Goal: Information Seeking & Learning: Find specific page/section

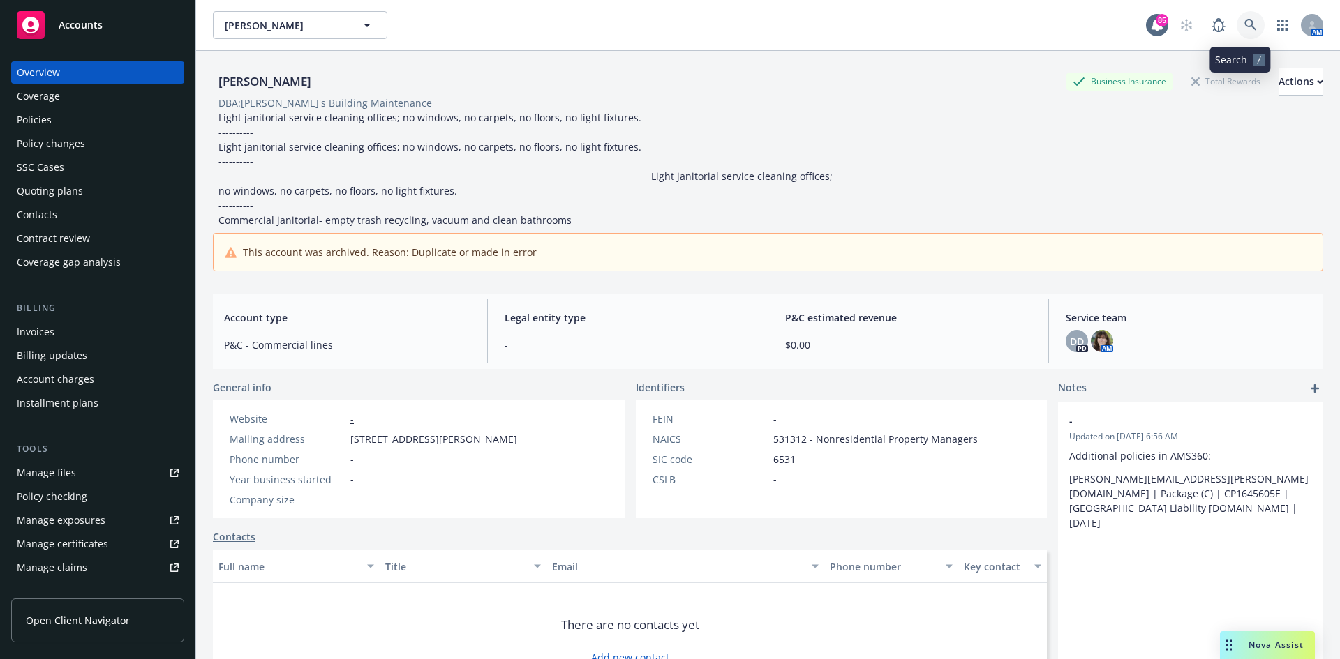
click at [1246, 19] on link at bounding box center [1251, 25] width 28 height 28
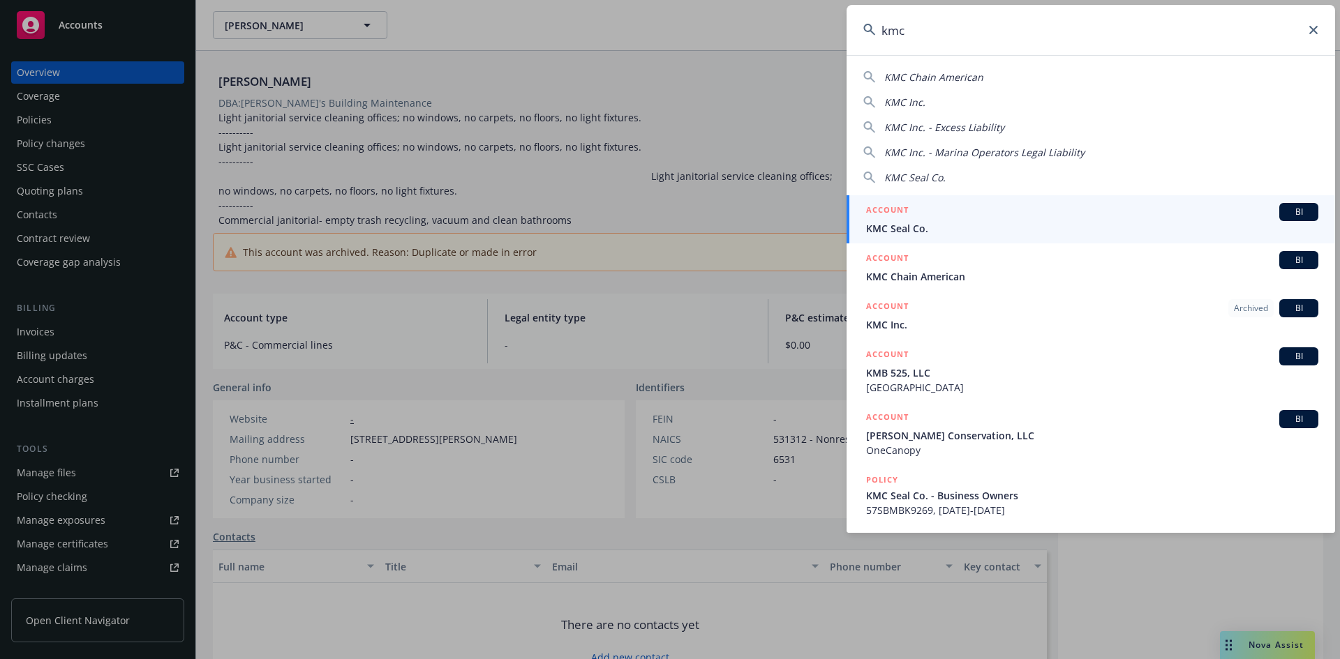
type input "kmc"
click at [883, 202] on li "ACCOUNT BI KMC Seal Co." at bounding box center [1091, 219] width 489 height 48
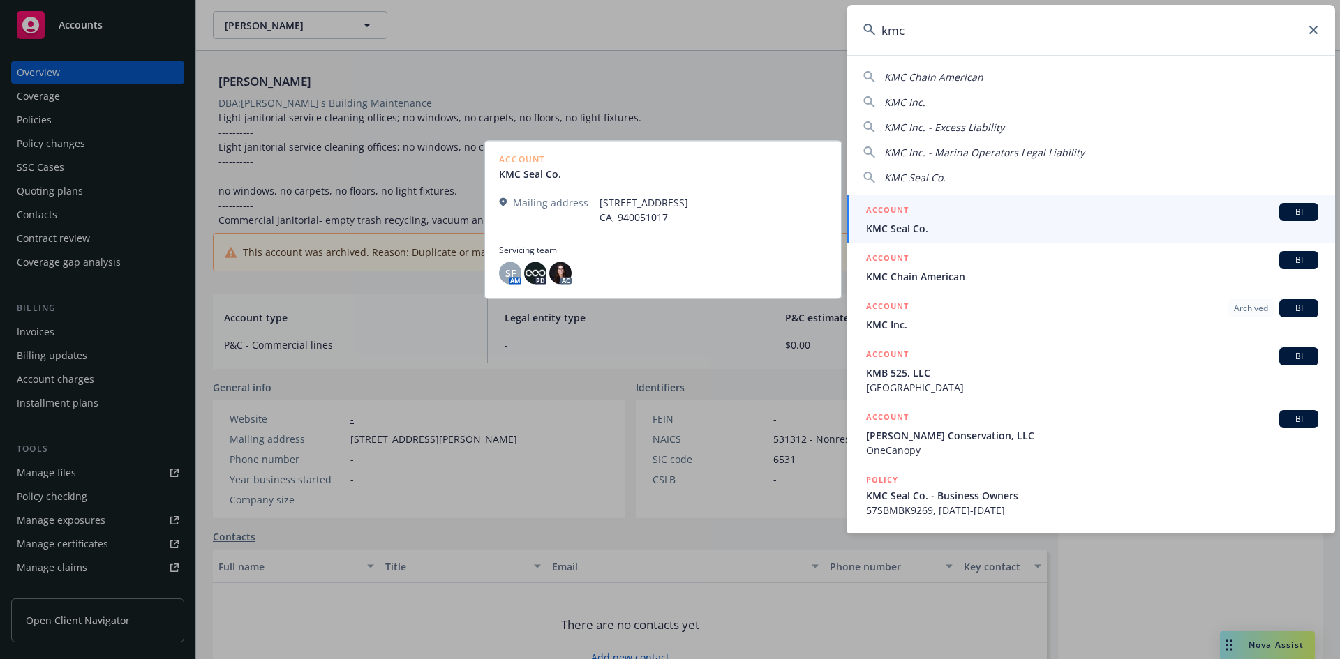
click at [882, 212] on h5 "ACCOUNT" at bounding box center [887, 211] width 43 height 17
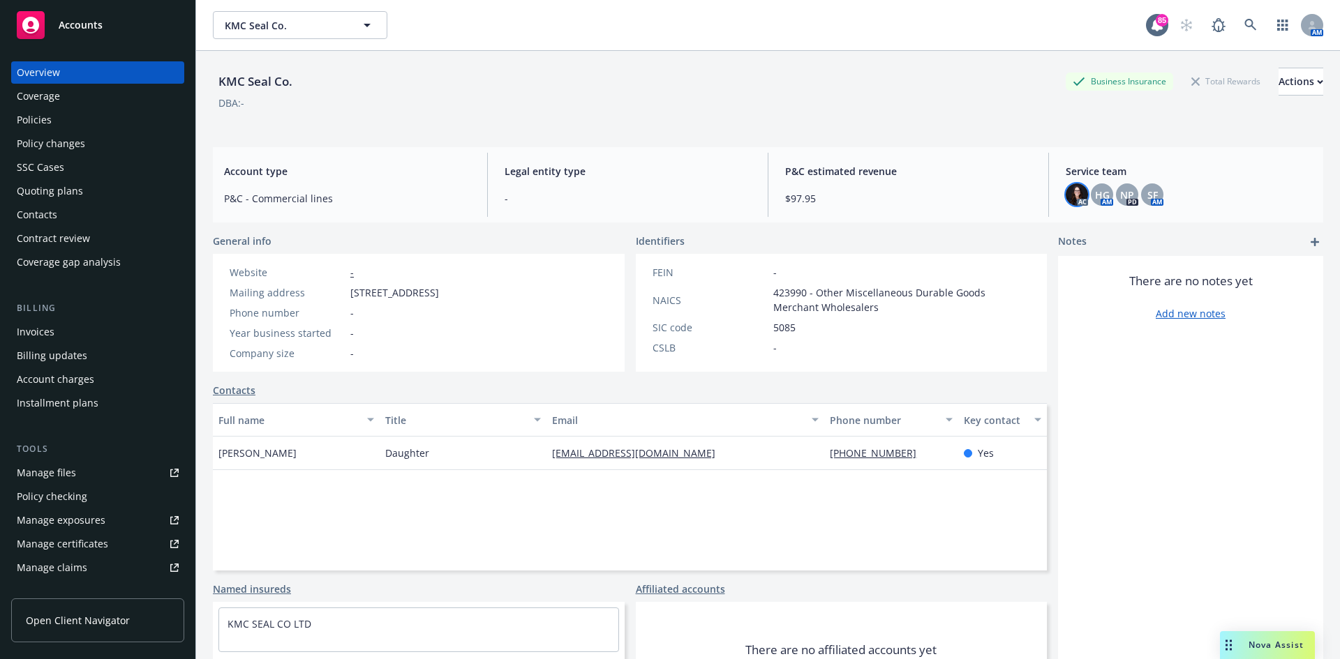
click at [1068, 195] on img at bounding box center [1077, 195] width 22 height 22
click at [82, 118] on div "Policies" at bounding box center [98, 120] width 162 height 22
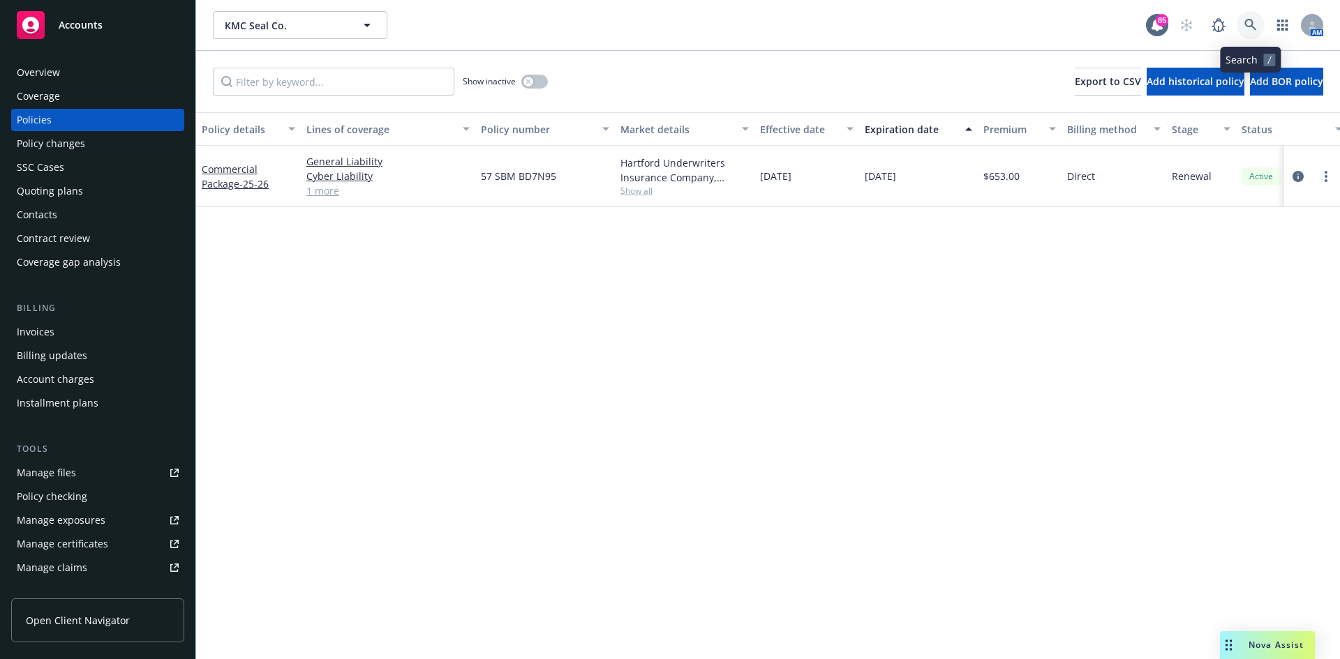
click at [1247, 23] on icon at bounding box center [1250, 25] width 13 height 13
click at [225, 168] on link "Commercial Package - 25-26" at bounding box center [235, 177] width 67 height 28
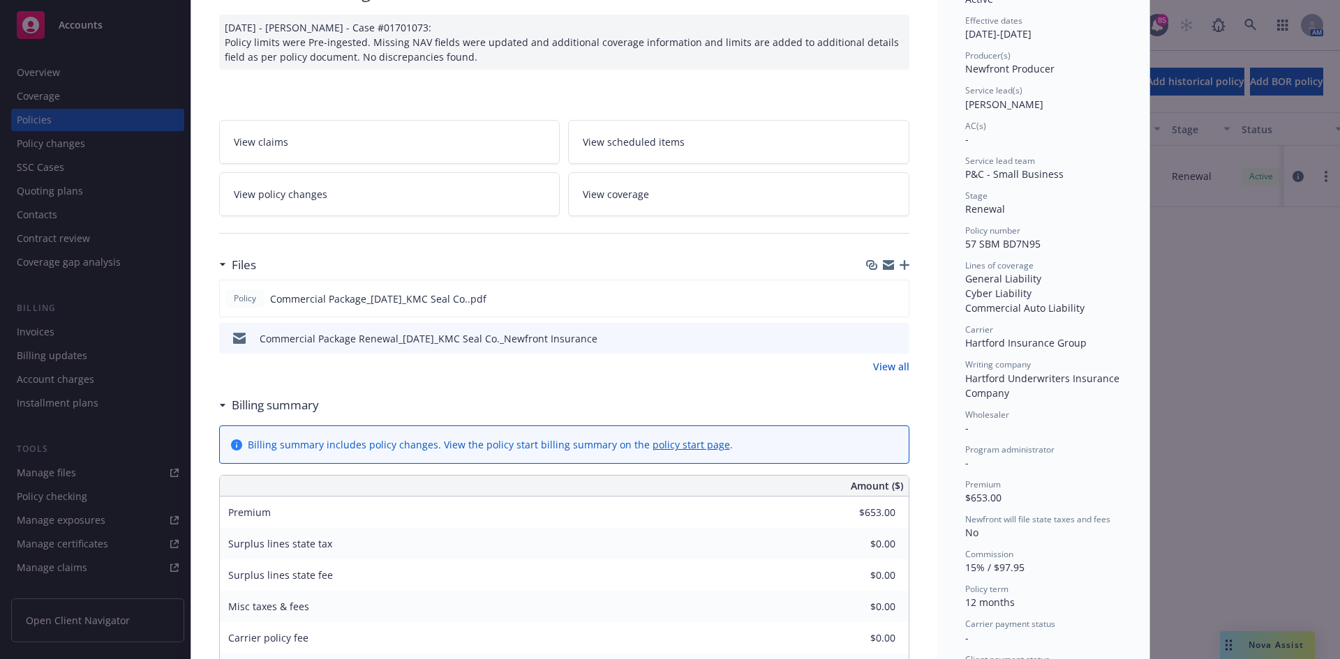
scroll to position [140, 0]
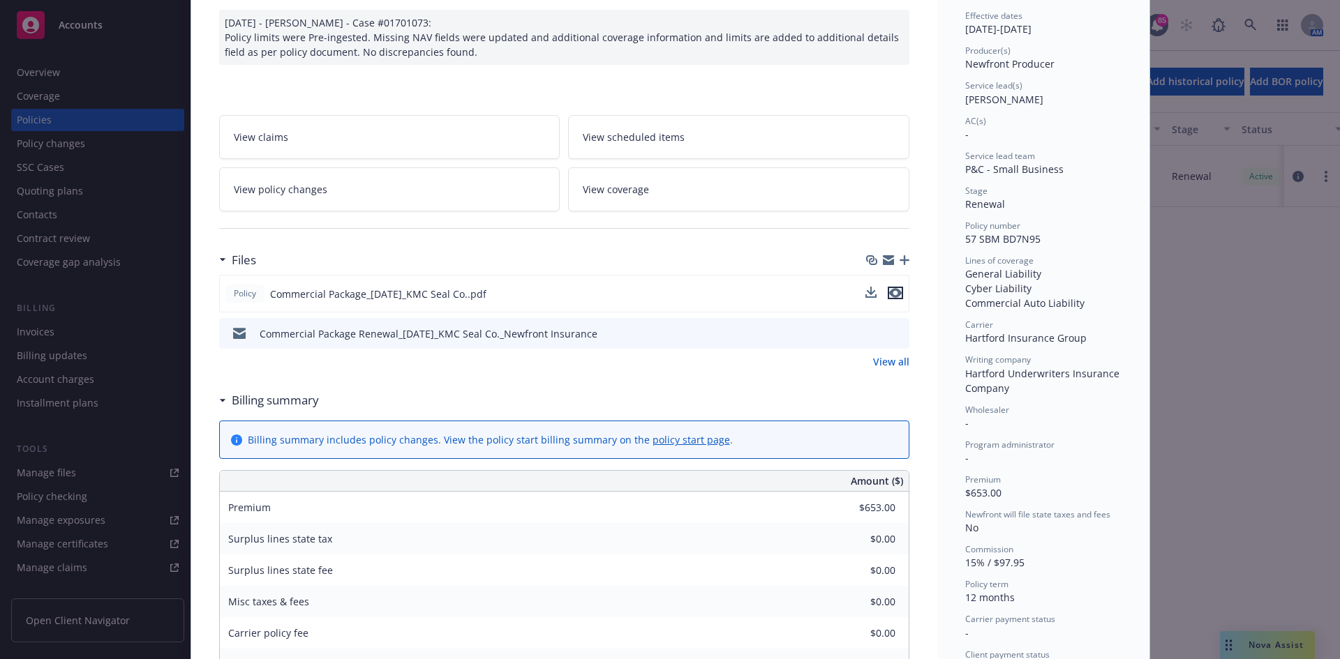
click at [894, 289] on icon "preview file" at bounding box center [895, 293] width 13 height 10
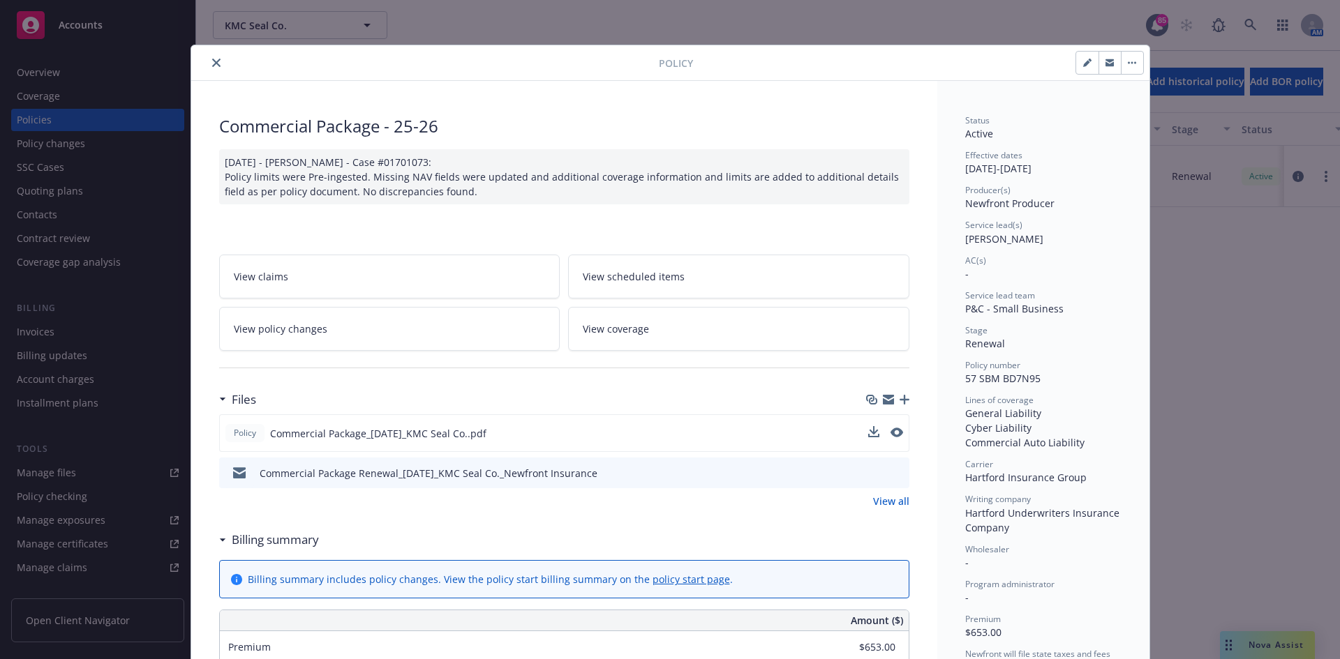
click at [215, 61] on button "close" at bounding box center [216, 62] width 17 height 17
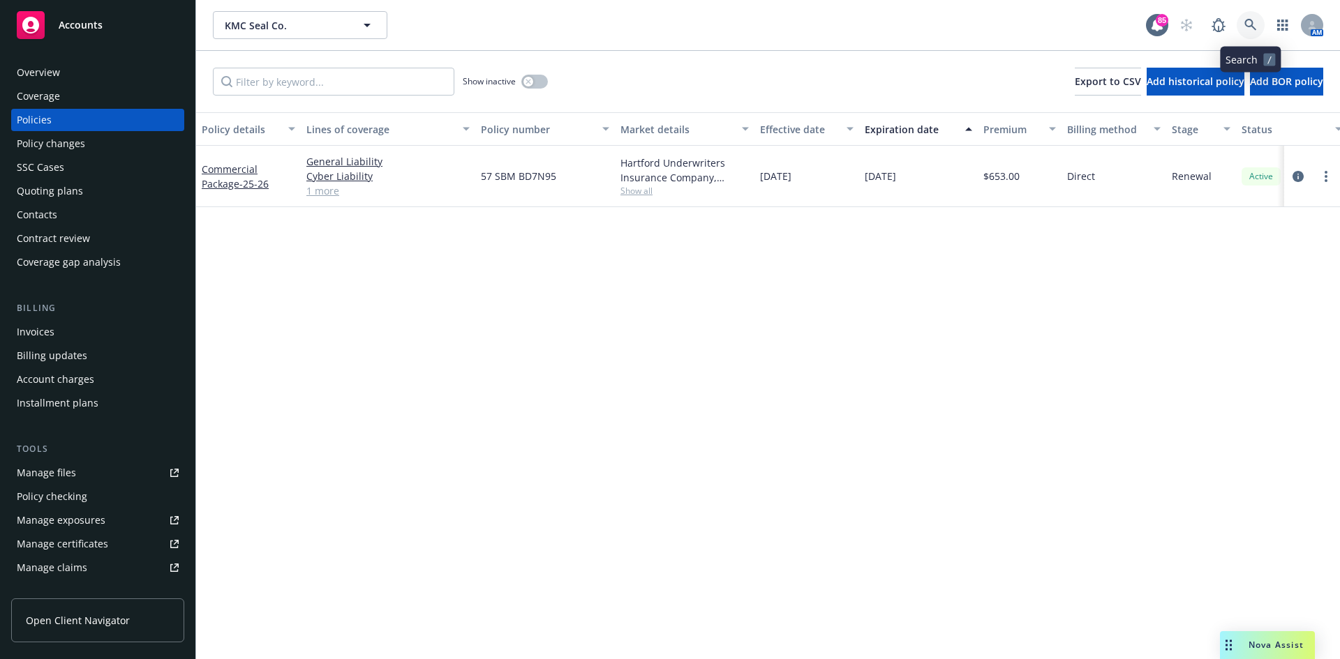
click at [1254, 24] on icon at bounding box center [1250, 25] width 13 height 13
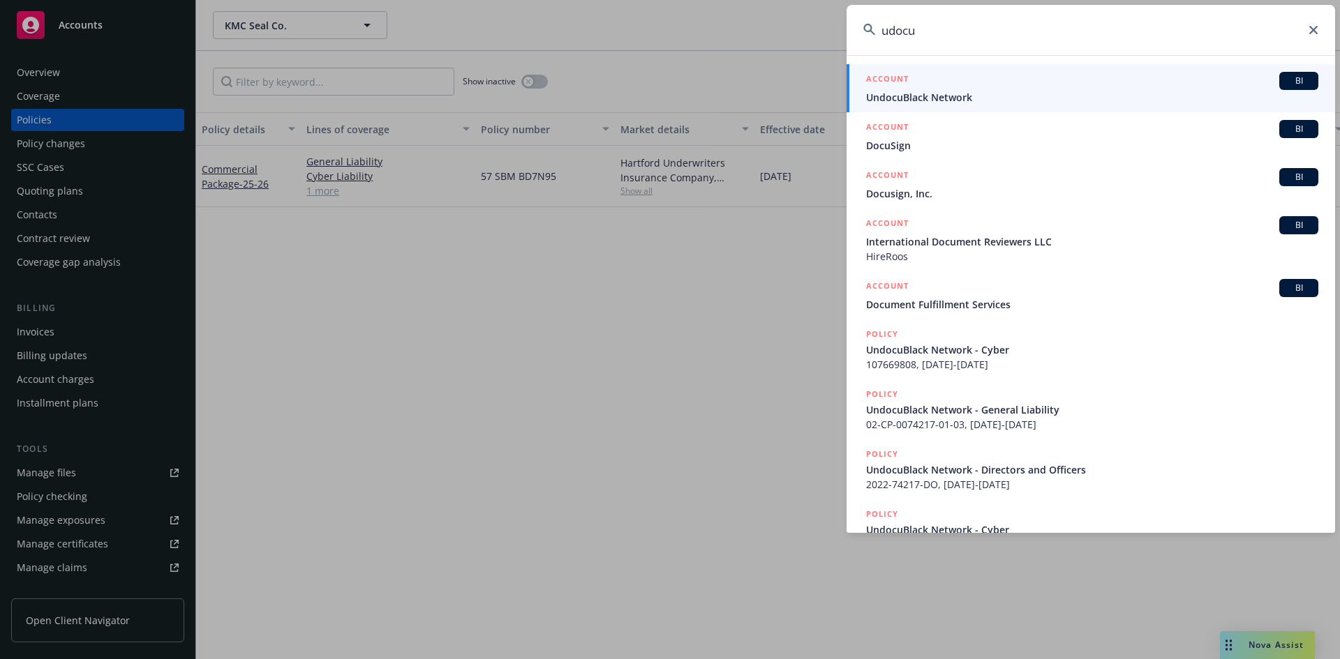
type input "udocu"
click at [888, 80] on h5 "ACCOUNT" at bounding box center [887, 80] width 43 height 17
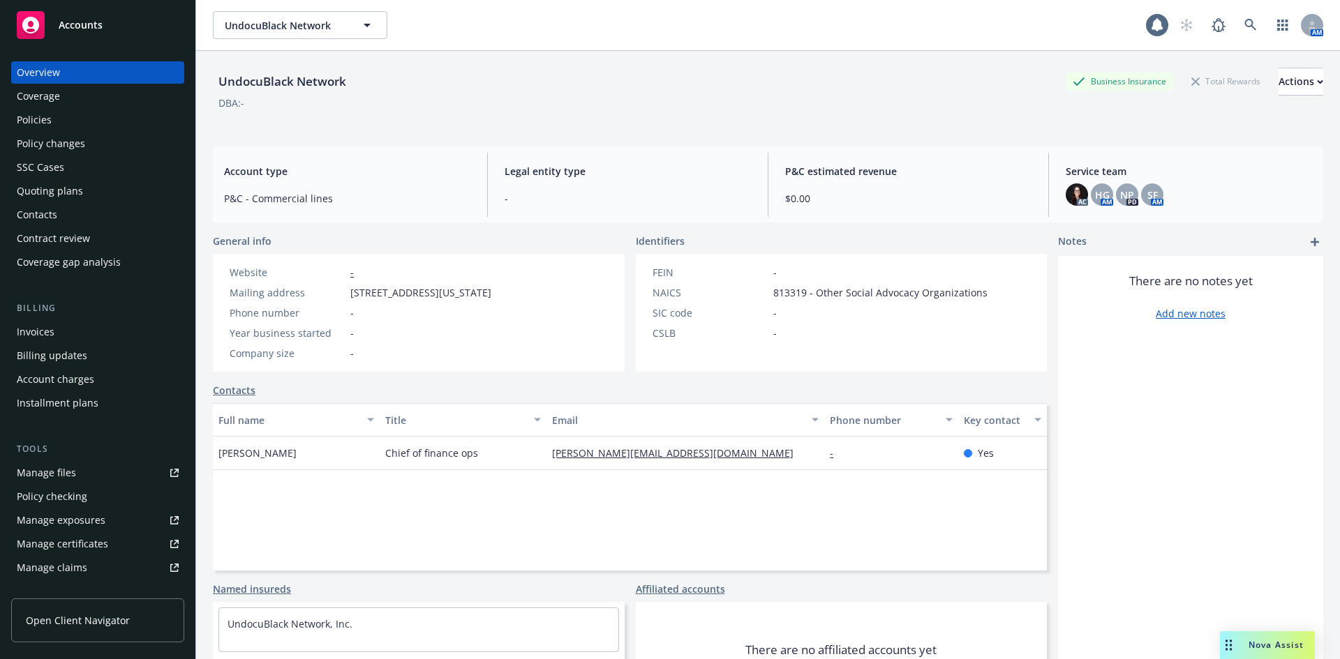
click at [61, 337] on div "Invoices" at bounding box center [98, 332] width 162 height 22
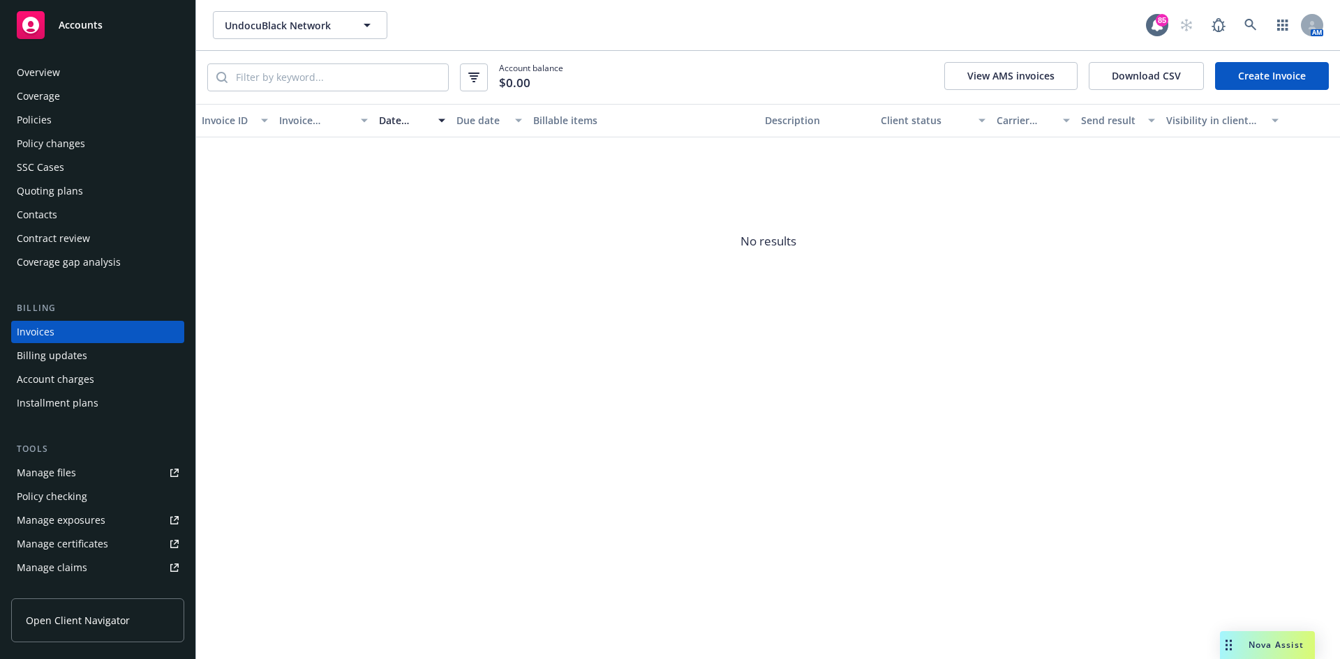
click at [84, 118] on div "Policies" at bounding box center [98, 120] width 162 height 22
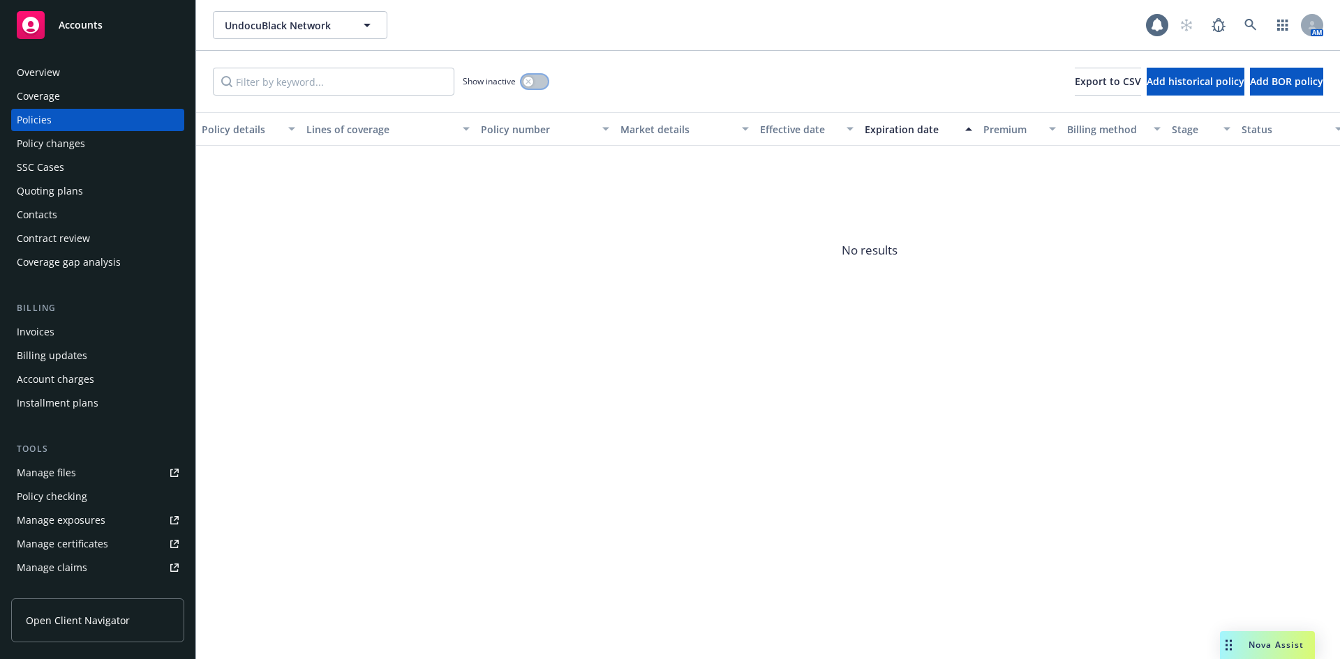
click at [527, 84] on icon "button" at bounding box center [527, 81] width 5 height 5
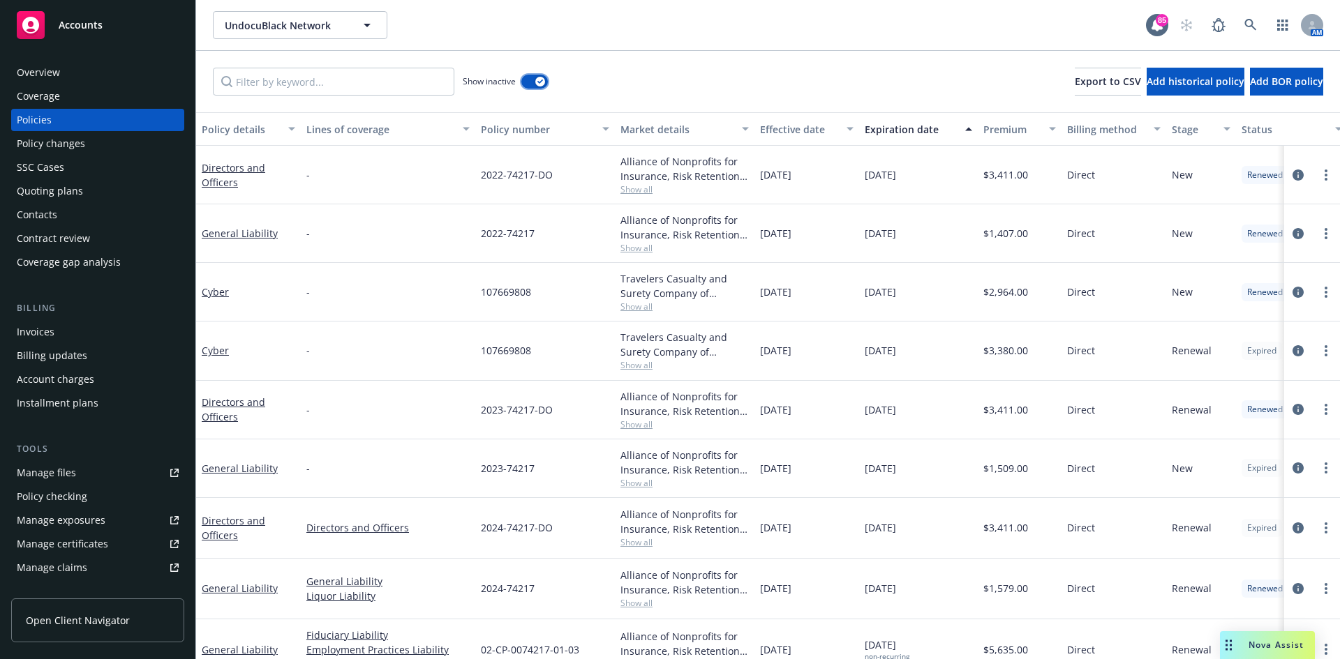
scroll to position [32, 0]
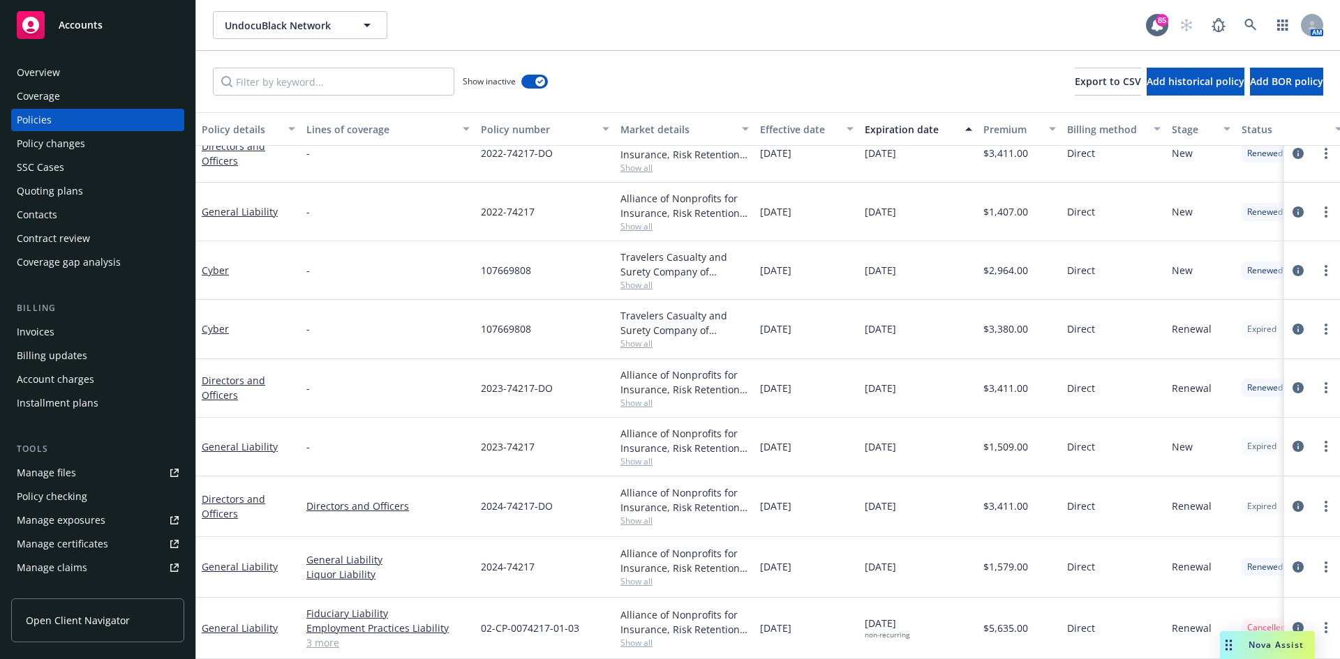
click at [627, 637] on span "Show all" at bounding box center [684, 643] width 128 height 12
click at [576, 425] on div "2023-74217" at bounding box center [545, 447] width 140 height 59
click at [94, 77] on div "Overview" at bounding box center [98, 72] width 162 height 22
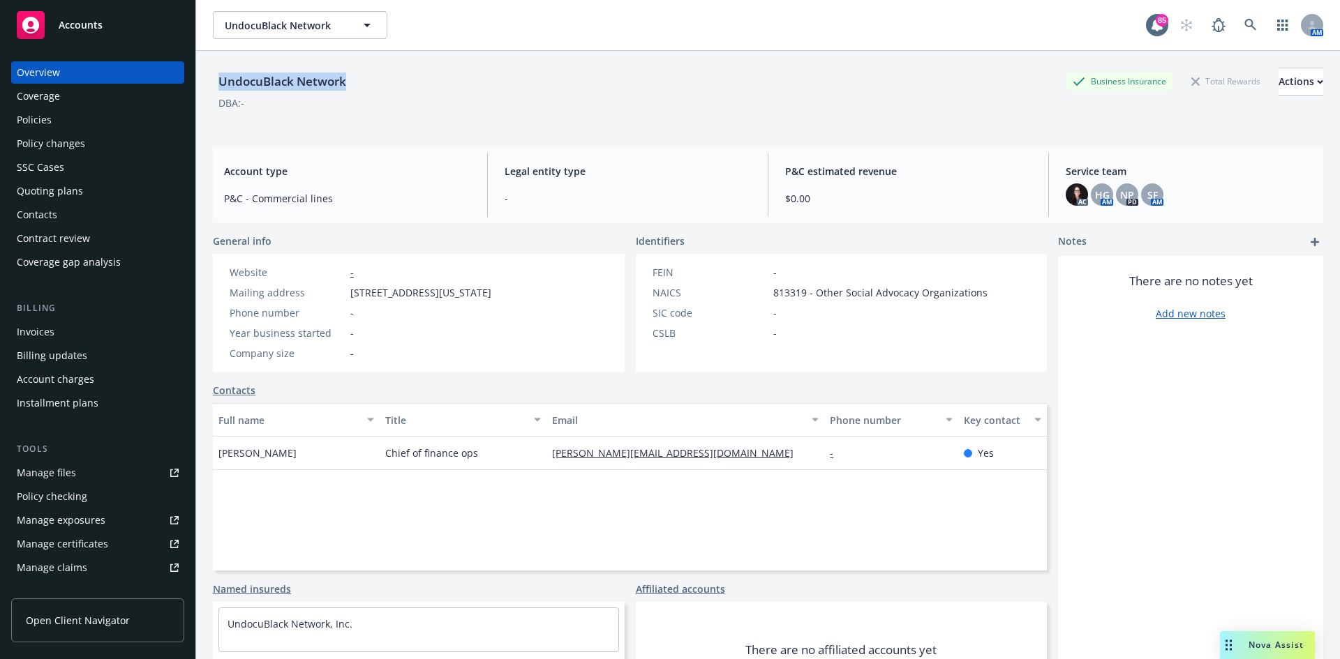
drag, startPoint x: 386, startPoint y: 86, endPoint x: 210, endPoint y: 84, distance: 175.9
click at [210, 84] on div "UndocuBlack Network Business Insurance Total Rewards Actions DBA: - Account typ…" at bounding box center [768, 380] width 1144 height 659
copy div "UndocuBlack Network"
click at [38, 118] on div "Policies" at bounding box center [34, 120] width 35 height 22
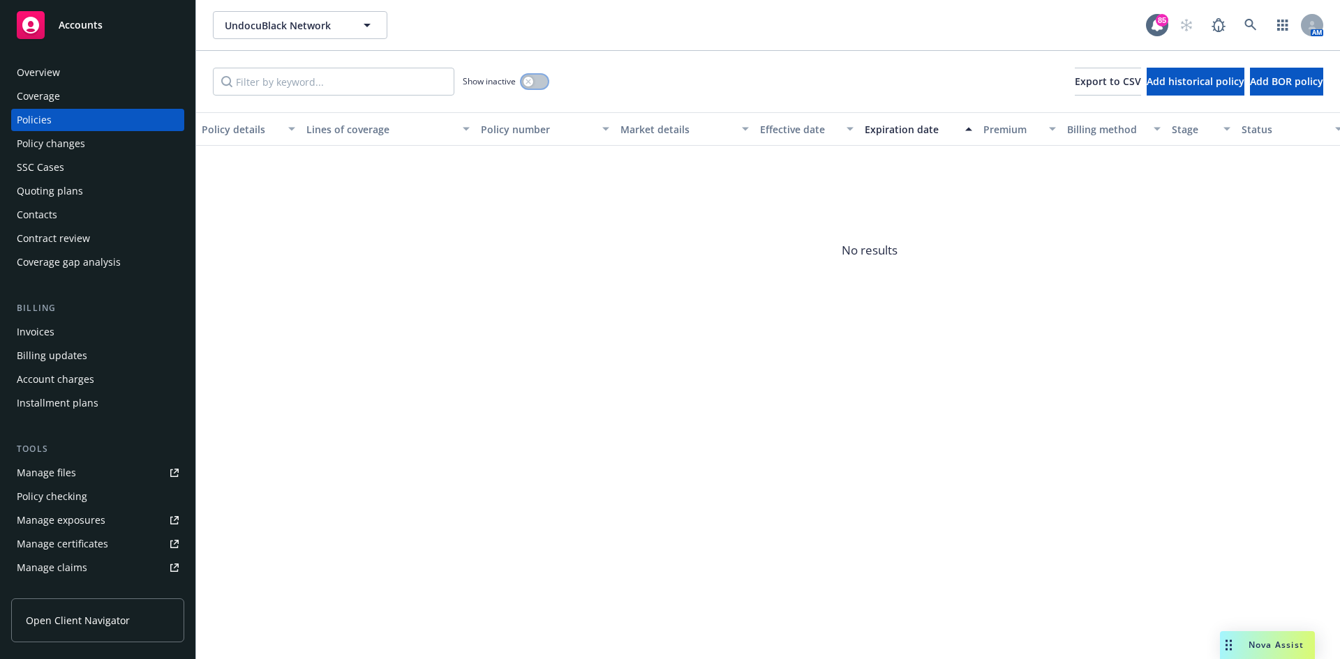
click at [528, 84] on div "button" at bounding box center [528, 82] width 10 height 10
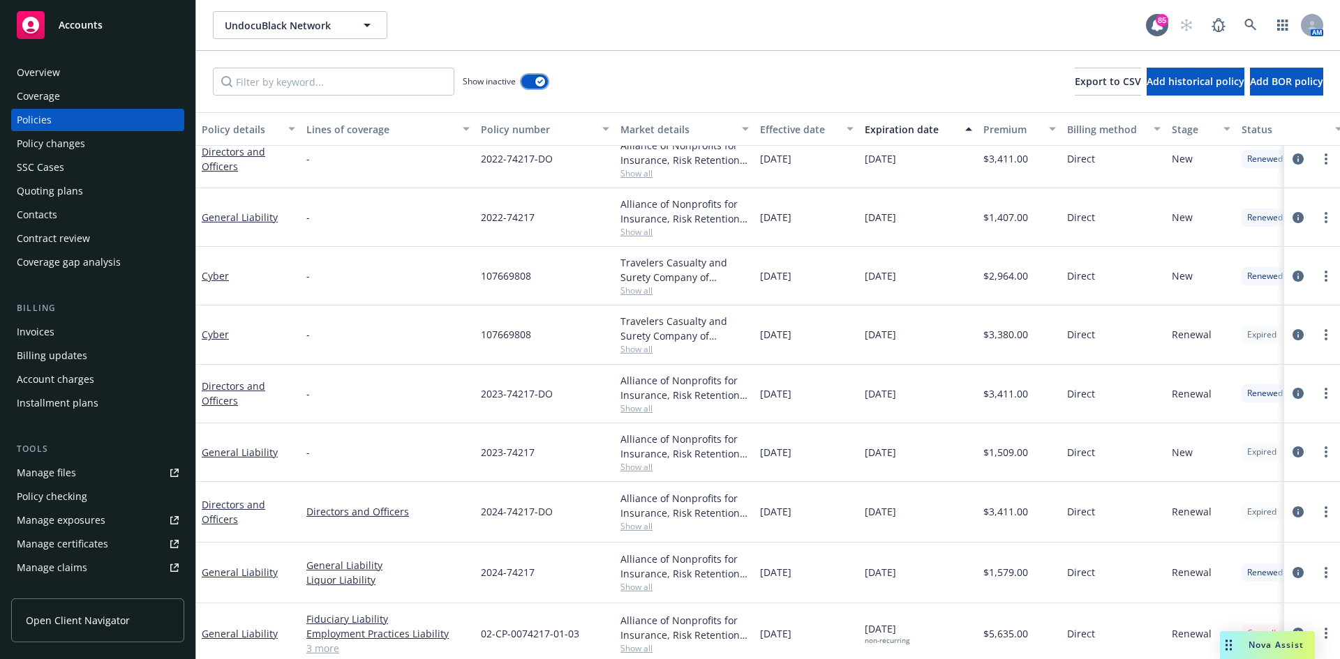
scroll to position [32, 0]
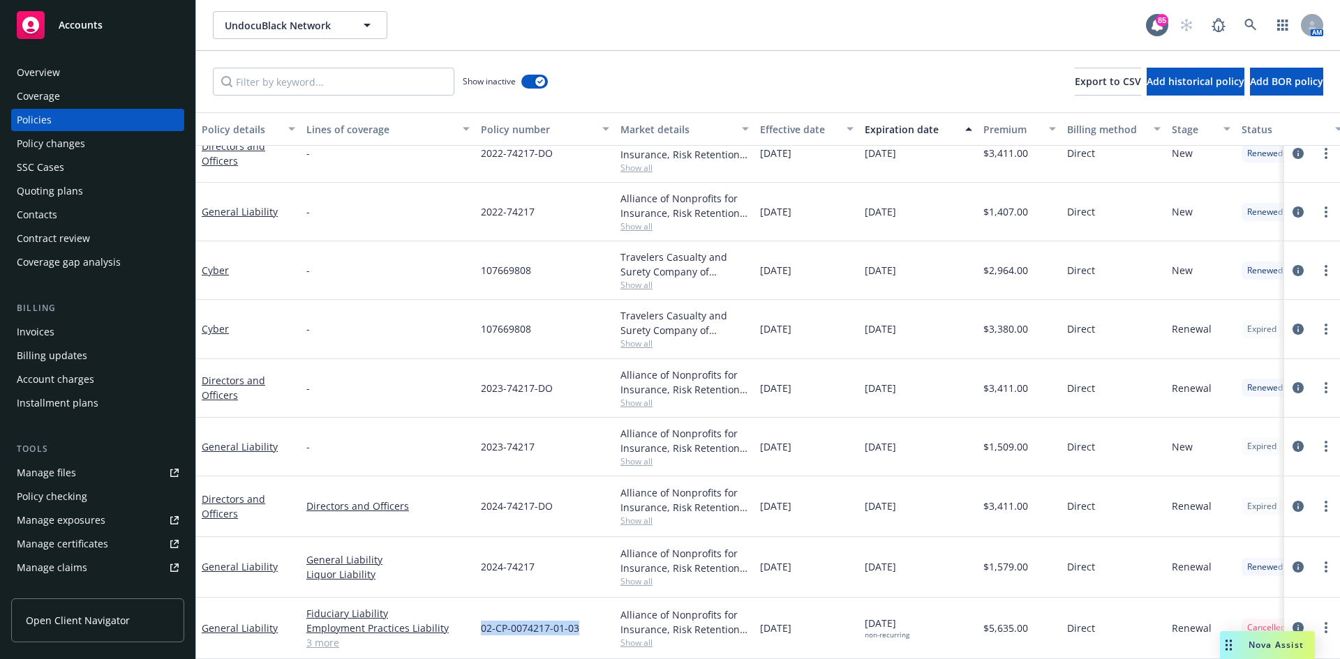
drag, startPoint x: 588, startPoint y: 618, endPoint x: 477, endPoint y: 617, distance: 111.0
click at [477, 617] on div "02-CP-0074217-01-03" at bounding box center [545, 628] width 140 height 61
copy span "02-CP-0074217-01-03"
click at [84, 75] on div "Overview" at bounding box center [98, 72] width 162 height 22
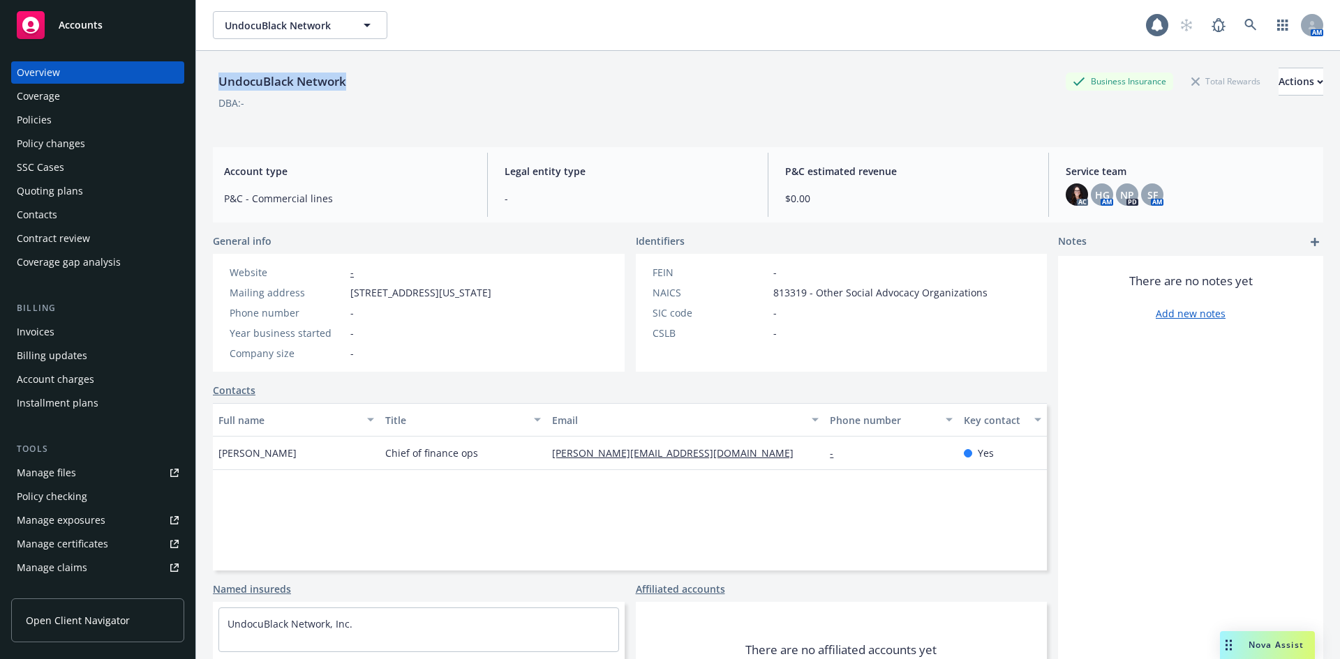
drag, startPoint x: 358, startPoint y: 88, endPoint x: 202, endPoint y: 81, distance: 156.5
click at [202, 81] on div "UndocuBlack Network Business Insurance Total Rewards Actions DBA: - Account typ…" at bounding box center [768, 380] width 1144 height 659
copy div "UndocuBlack Network"
